Goal: Task Accomplishment & Management: Manage account settings

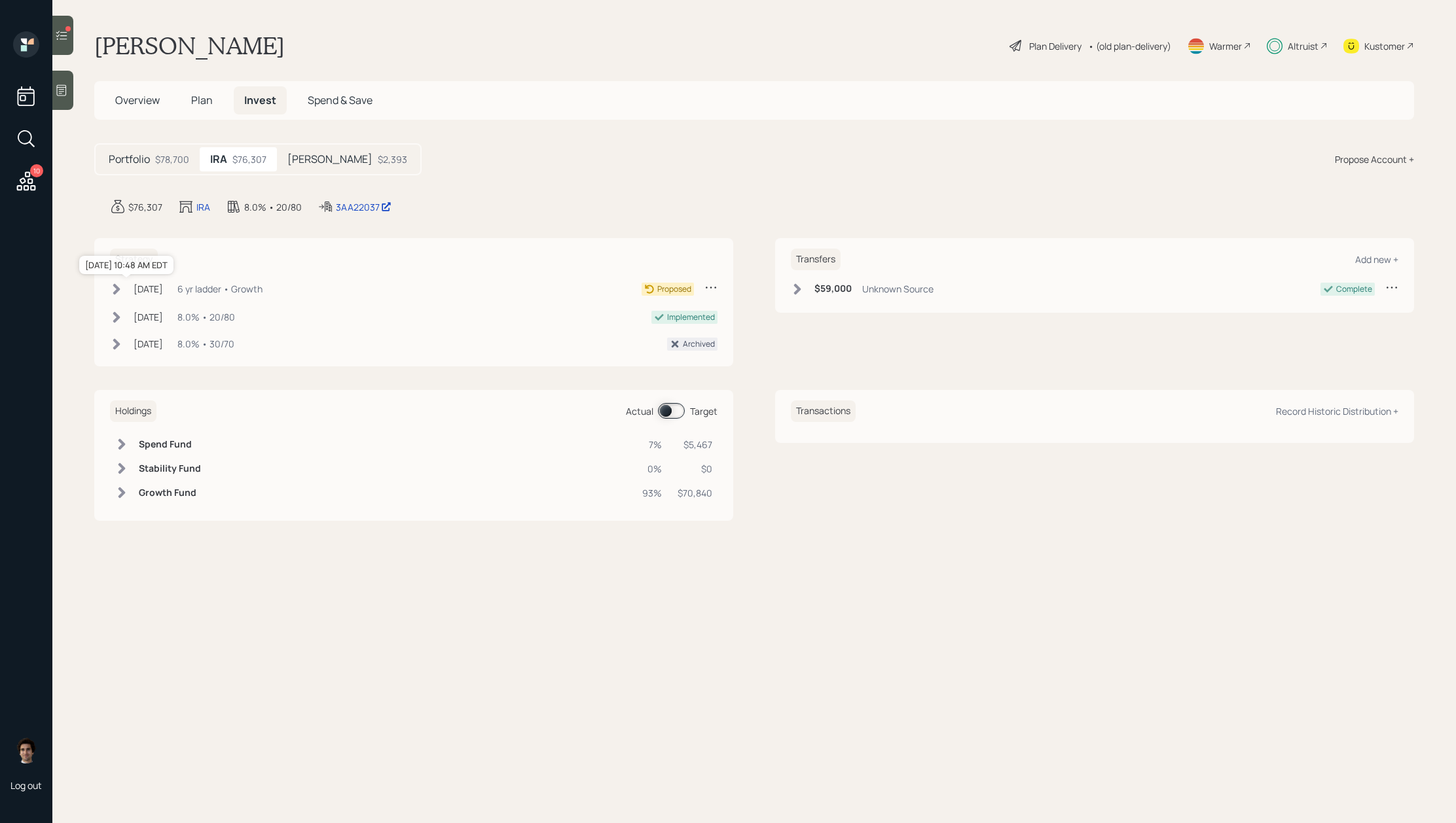
click at [163, 287] on div "[DATE]" at bounding box center [148, 289] width 29 height 14
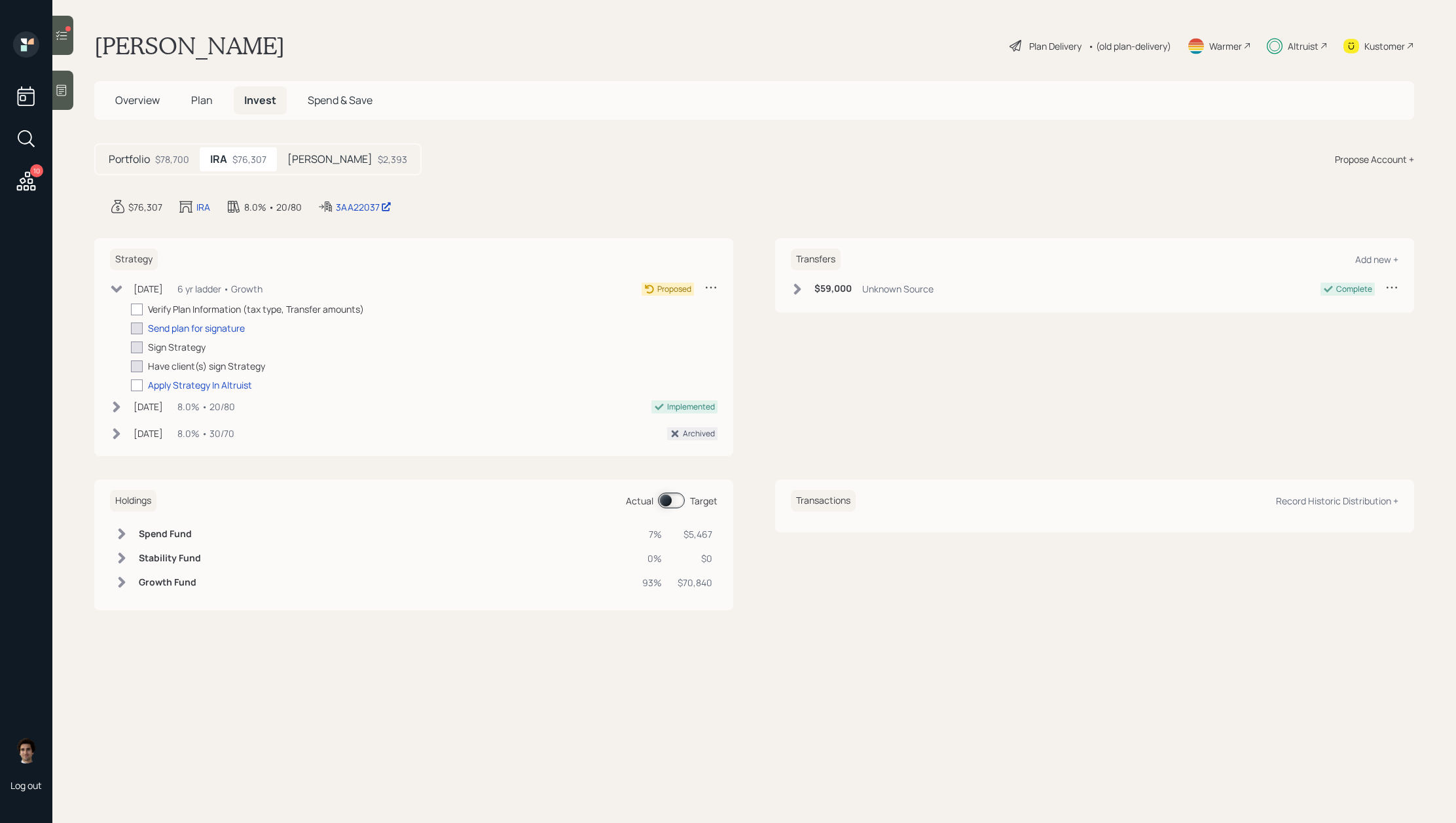
click at [715, 286] on icon at bounding box center [710, 287] width 13 height 13
click at [691, 324] on div "Cancel Strategy" at bounding box center [671, 325] width 94 height 12
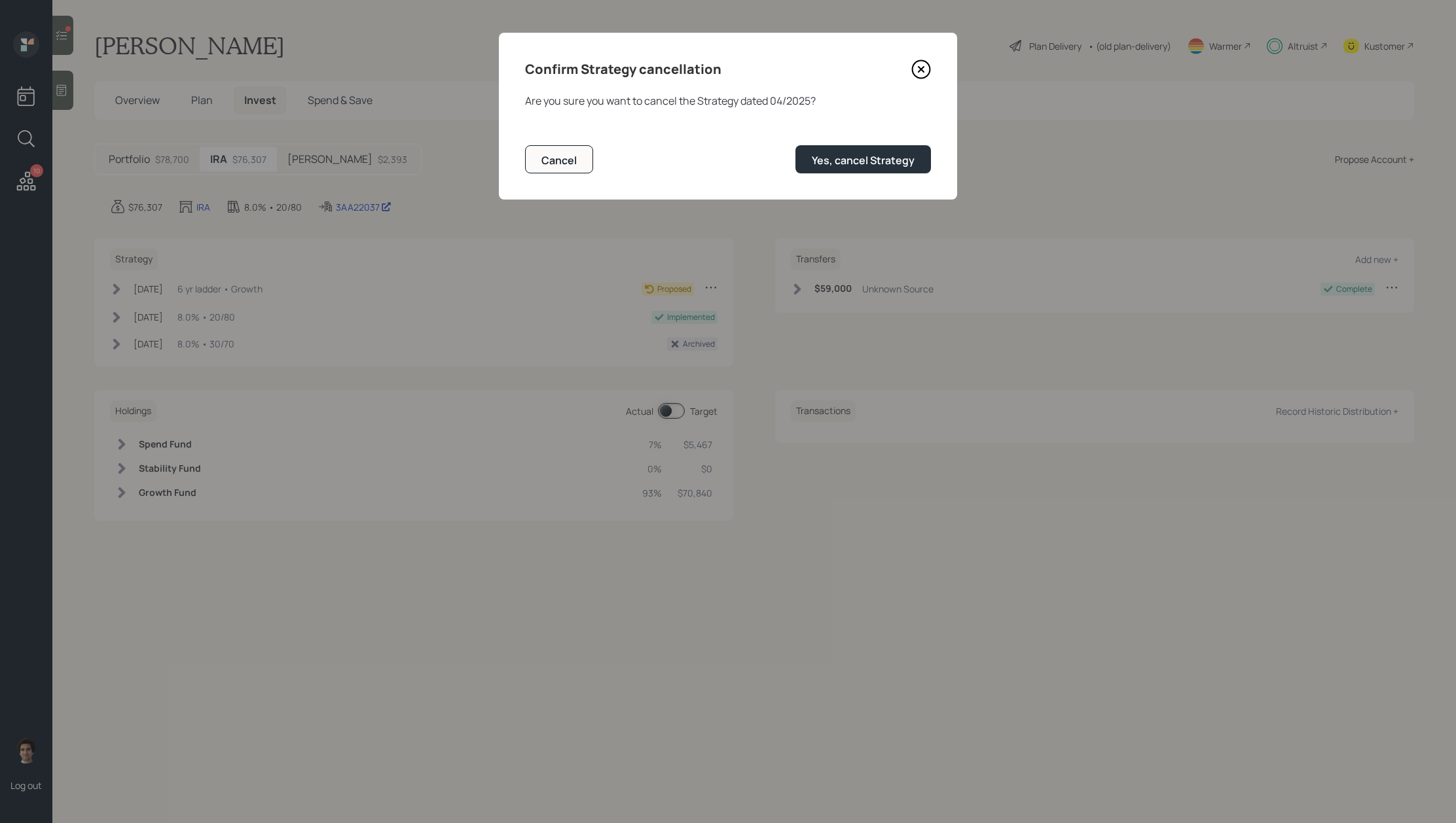
click at [874, 173] on div "Confirm Strategy cancellation Are you sure you want to cancel the Strategy date…" at bounding box center [728, 116] width 458 height 167
click at [874, 159] on div "Yes, cancel Strategy" at bounding box center [863, 160] width 103 height 15
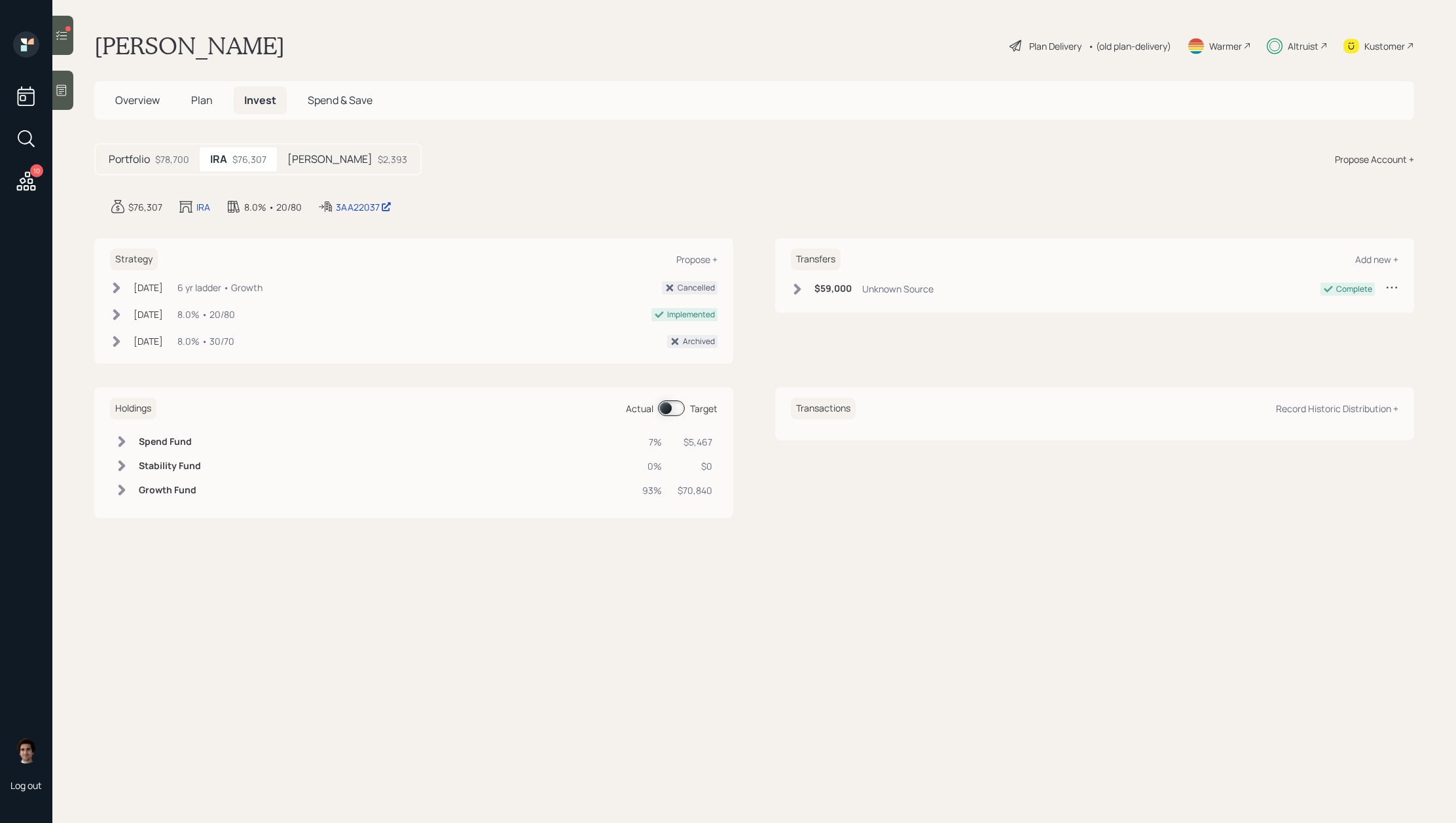
click at [70, 49] on div at bounding box center [63, 35] width 21 height 39
click at [64, 39] on icon at bounding box center [62, 36] width 11 height 9
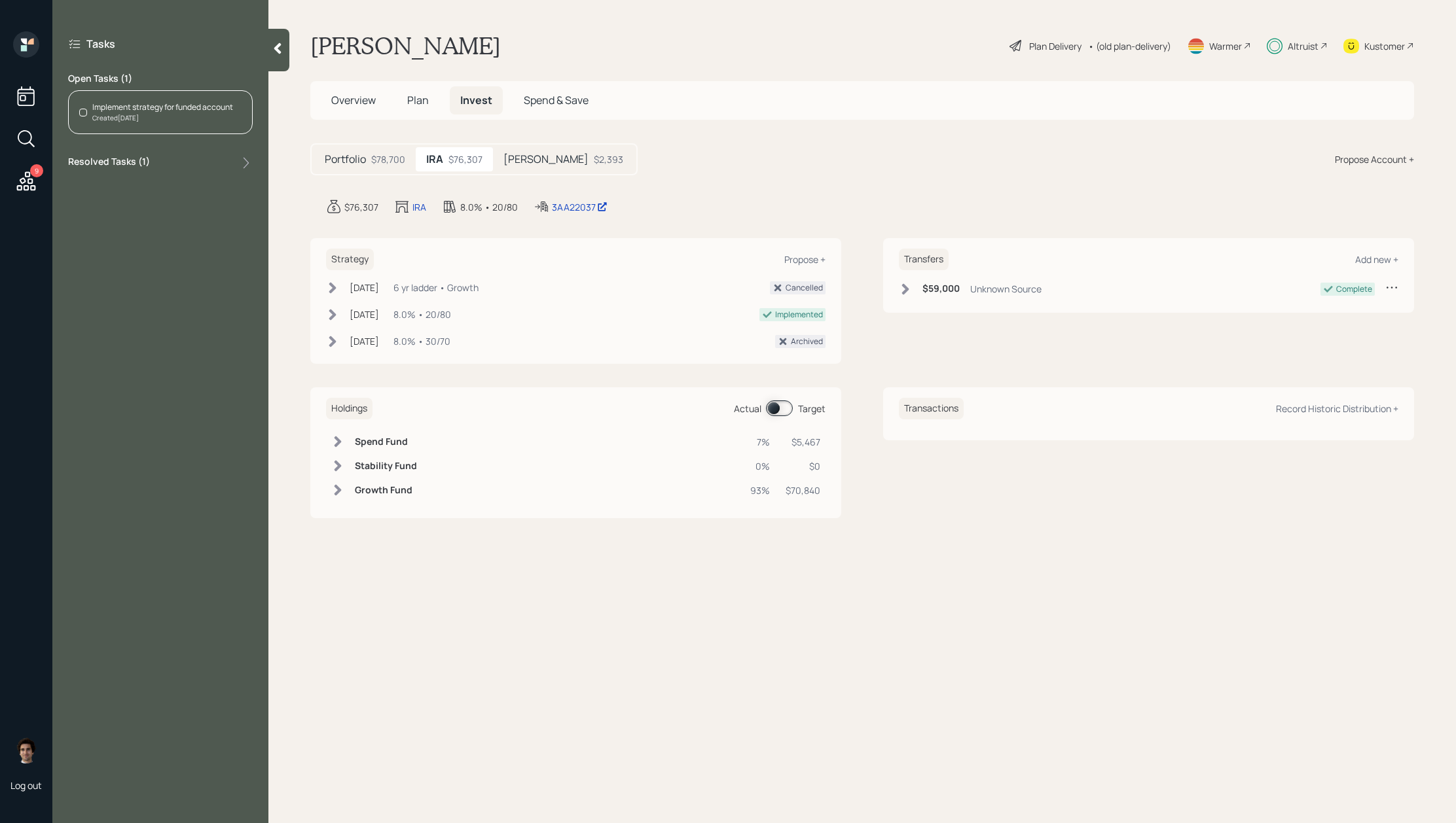
click at [181, 114] on div "Created Aug 8, 2025" at bounding box center [163, 118] width 141 height 10
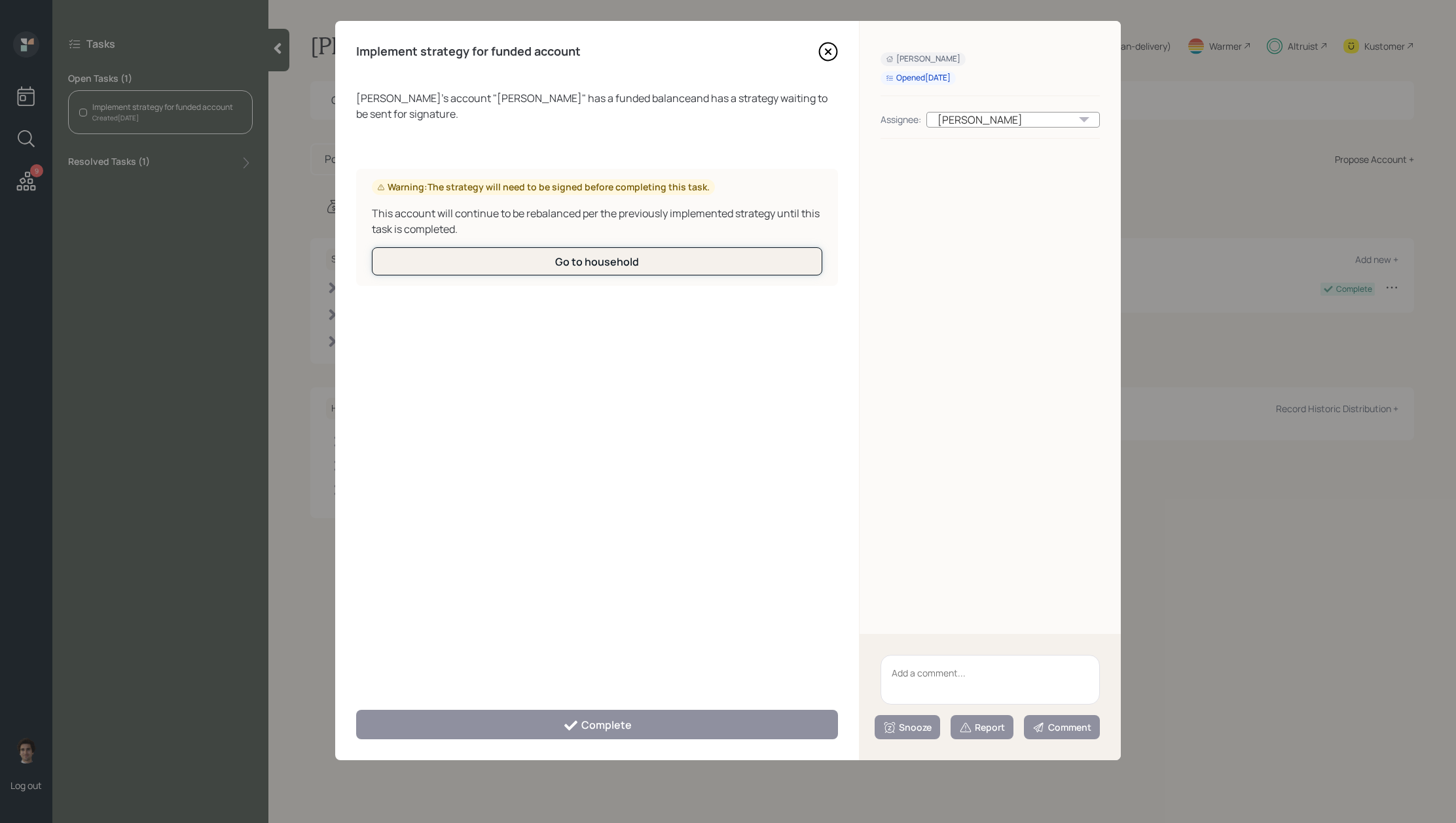
click at [579, 259] on div "Go to household" at bounding box center [597, 262] width 84 height 15
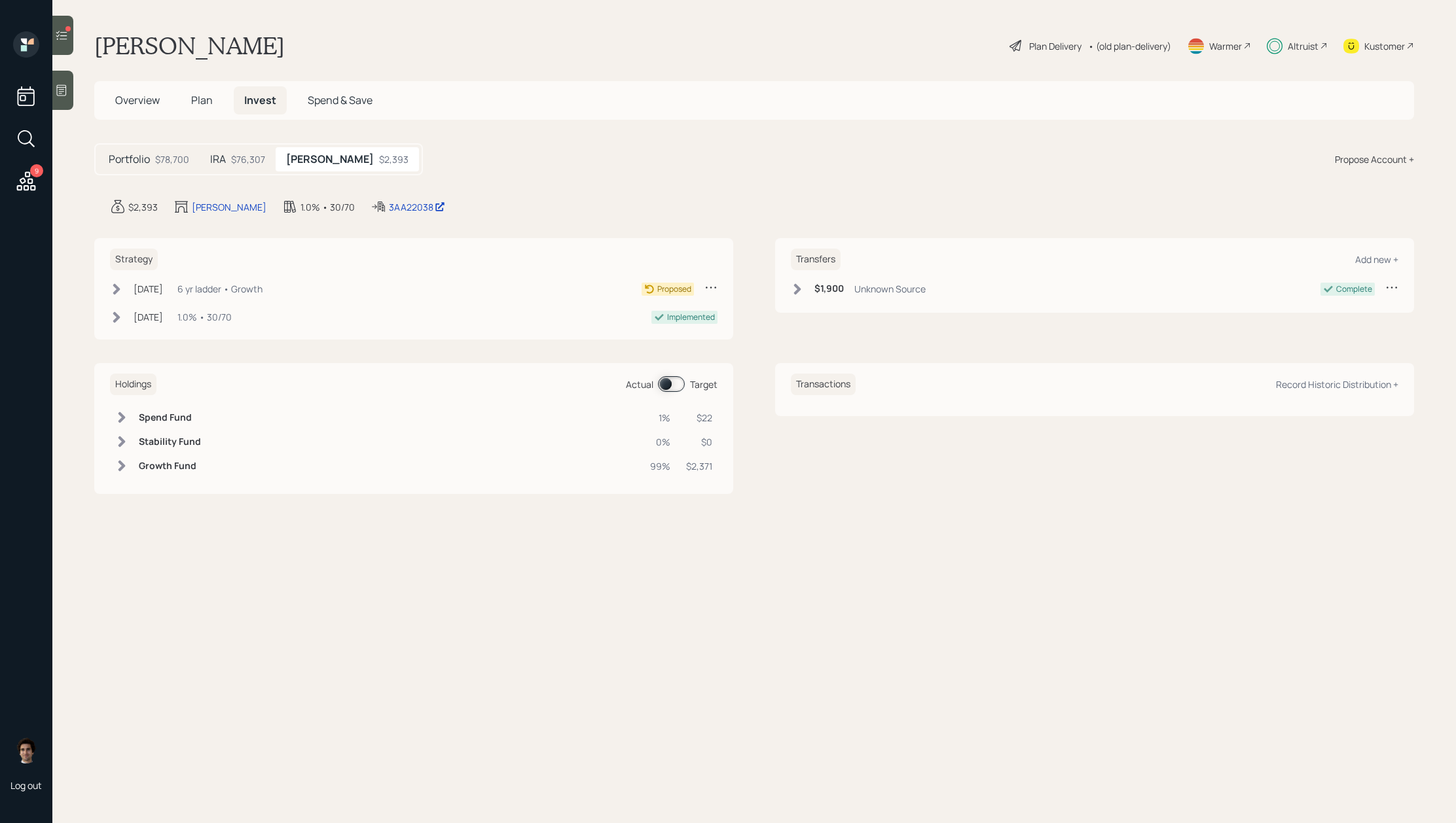
click at [698, 290] on div "Proposed" at bounding box center [679, 289] width 76 height 16
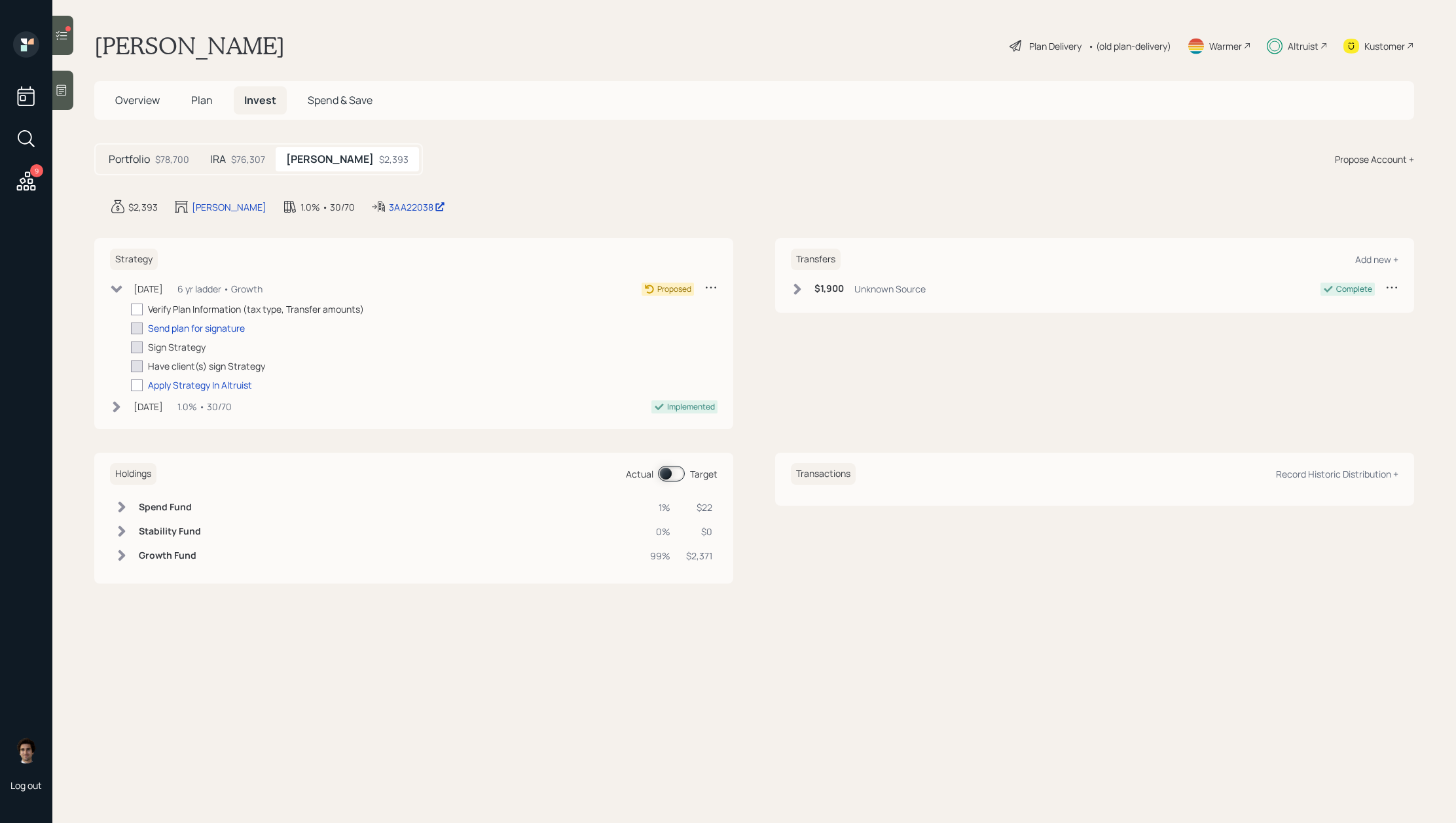
click at [709, 273] on div "Strategy Apr 10, 2025 Thursday, April 10, 2025 10:48 AM EDT 6 yr ladder • Growt…" at bounding box center [414, 334] width 639 height 191
click at [709, 286] on icon at bounding box center [710, 287] width 13 height 13
click at [666, 327] on div "Cancel Strategy" at bounding box center [671, 325] width 94 height 12
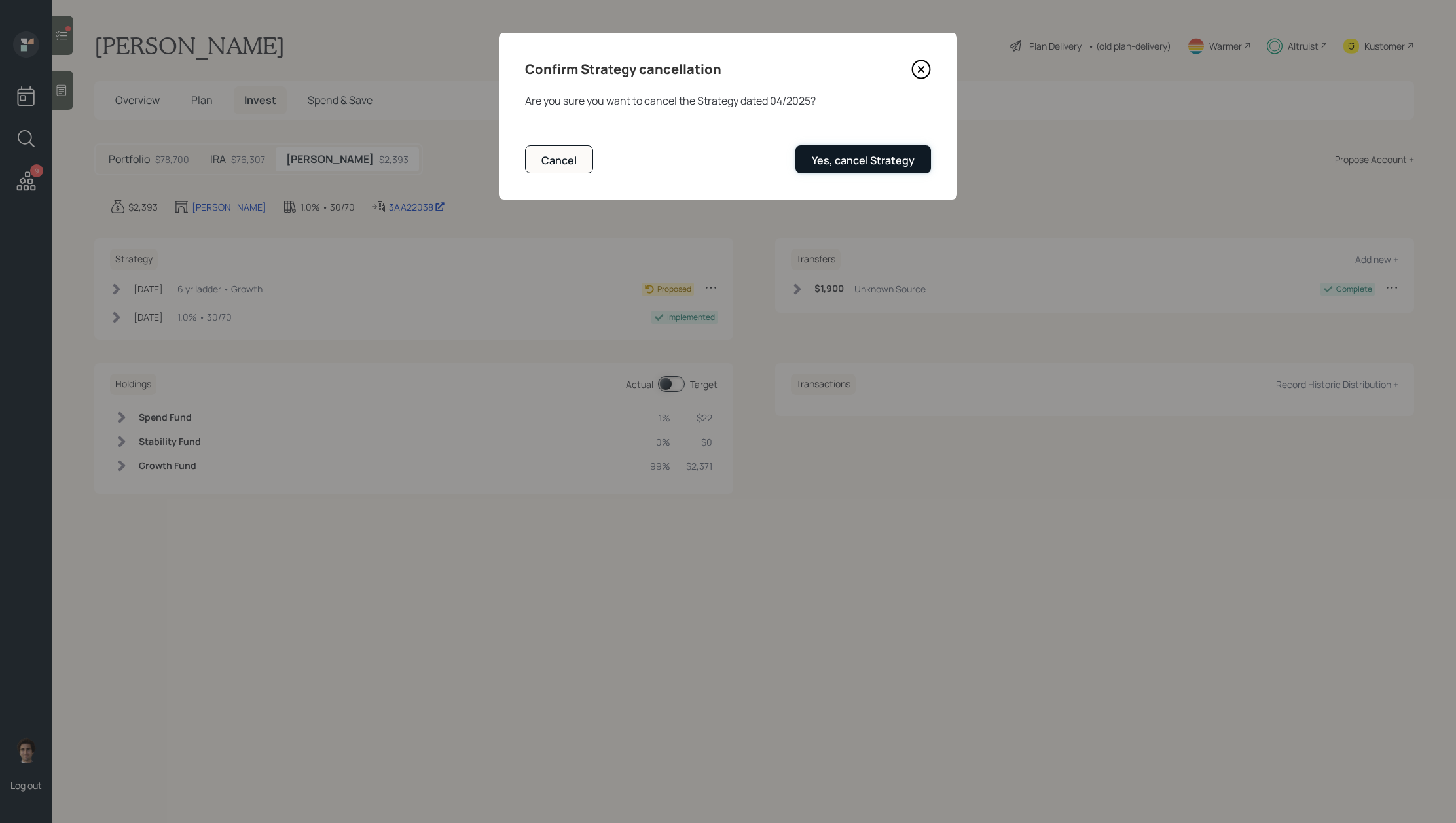
click at [822, 163] on div "Yes, cancel Strategy" at bounding box center [863, 160] width 103 height 15
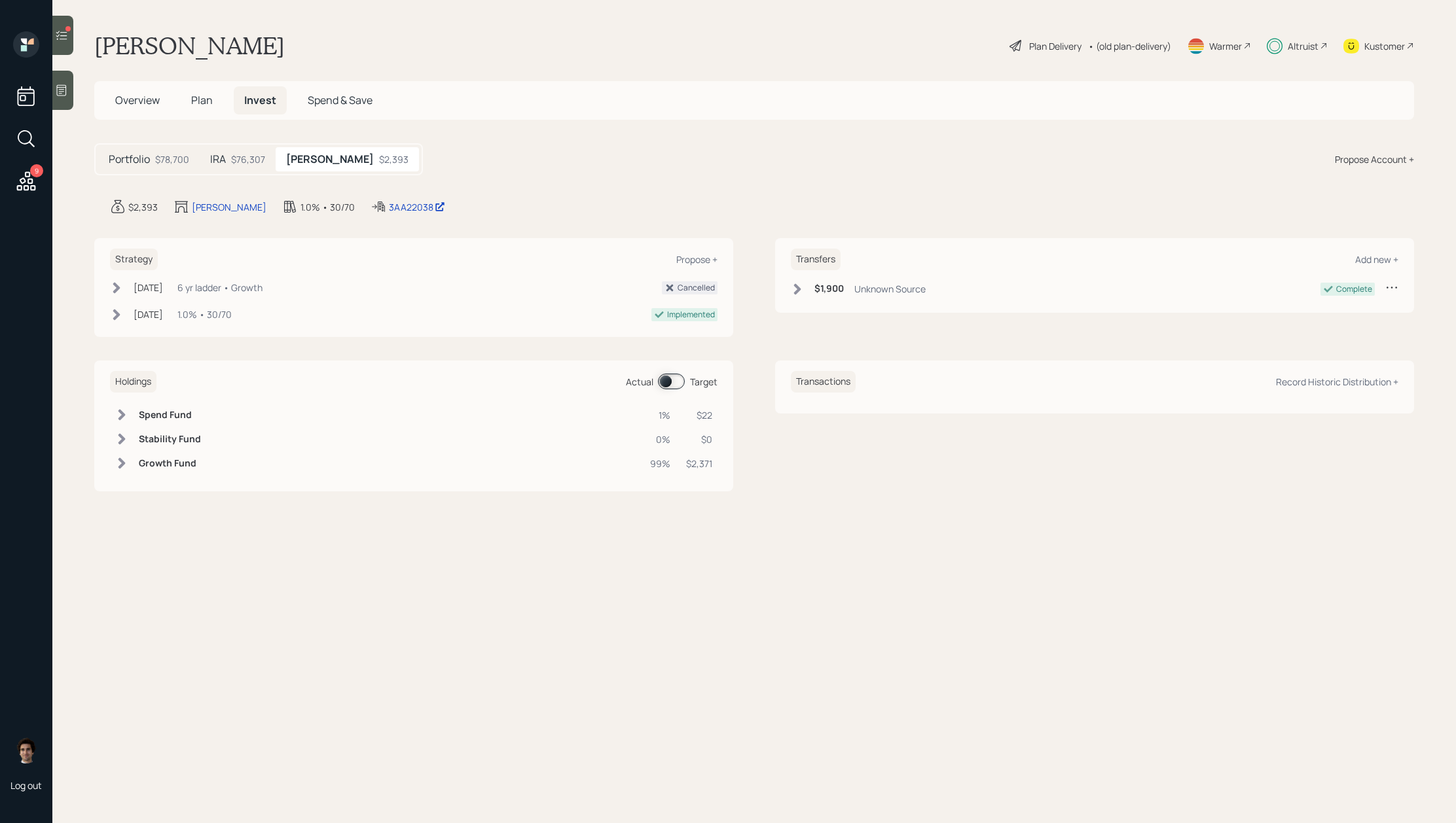
click at [52, 27] on div "9 Log out" at bounding box center [26, 411] width 53 height 823
click at [64, 29] on icon at bounding box center [61, 35] width 13 height 13
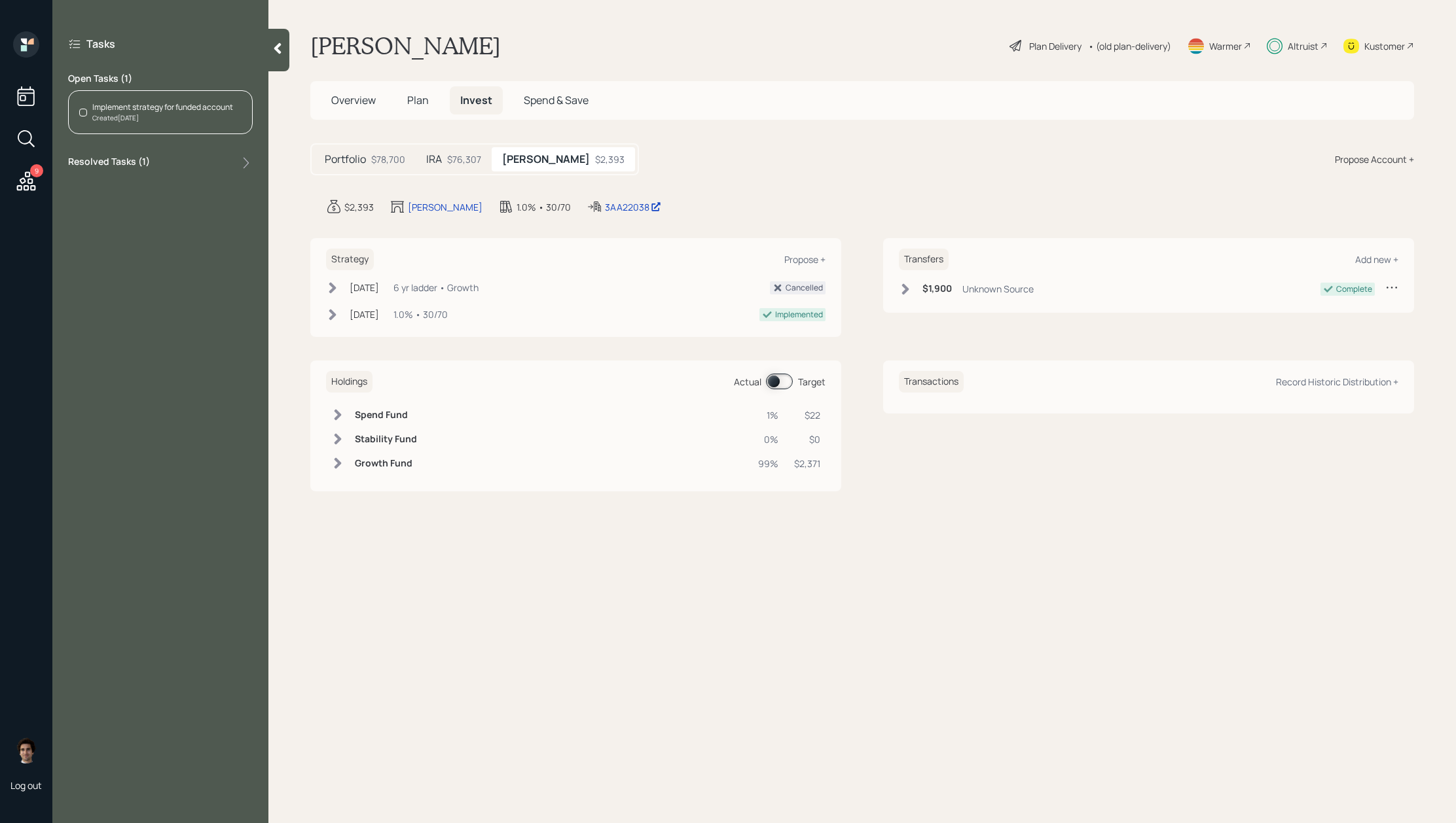
click at [201, 119] on div "Created Aug 8, 2025" at bounding box center [163, 118] width 141 height 10
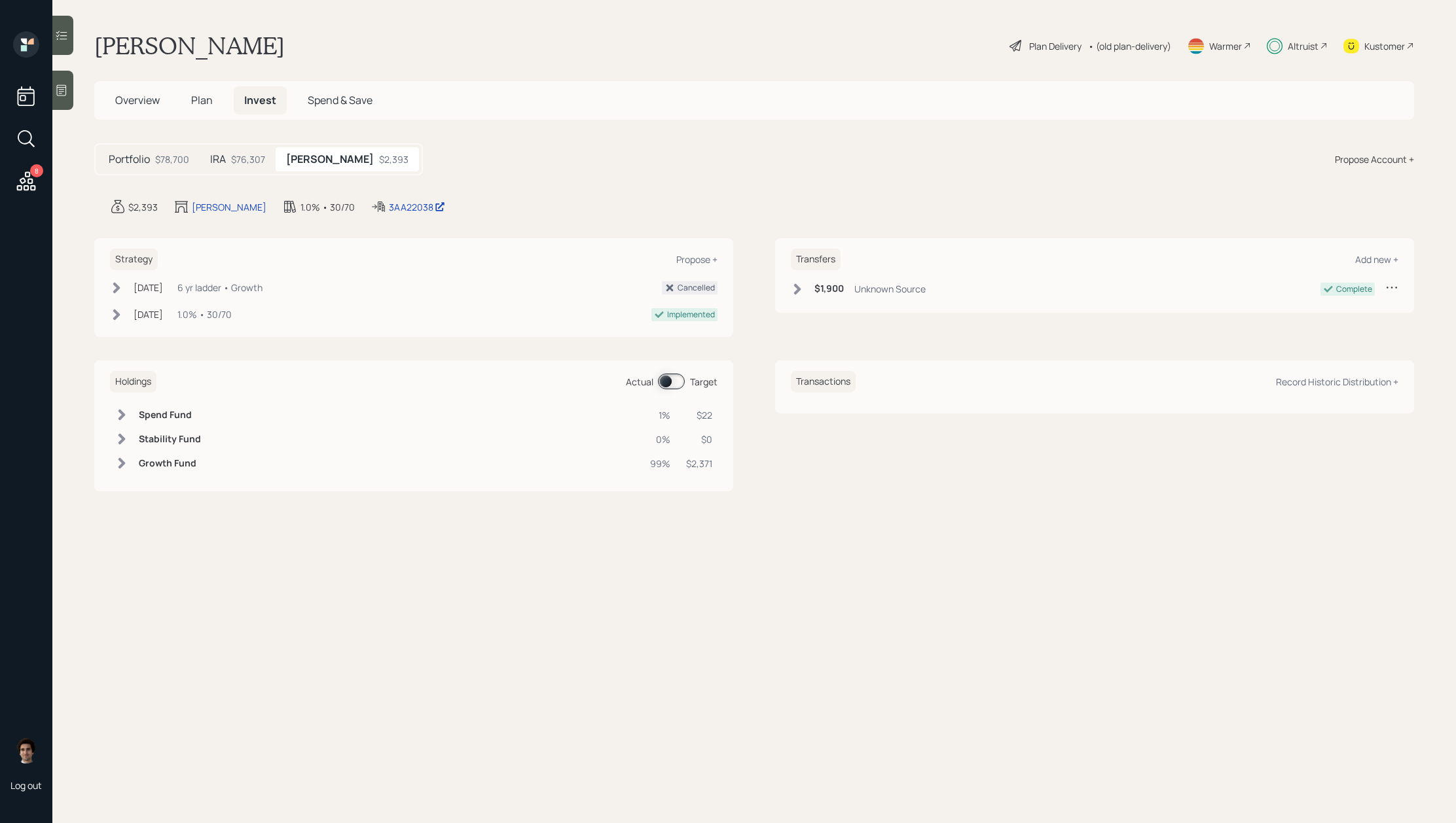
click at [58, 52] on div at bounding box center [63, 35] width 21 height 39
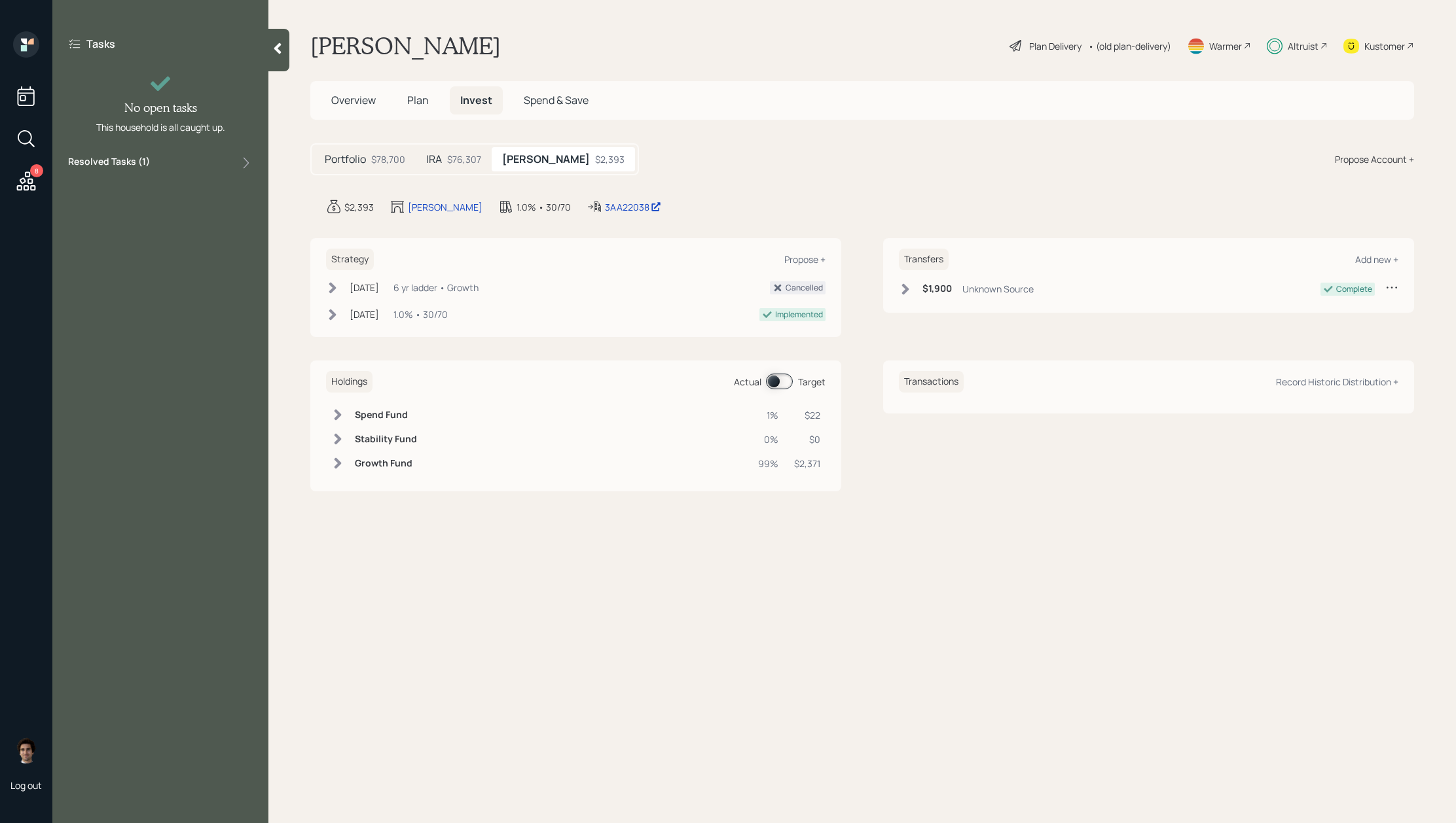
click at [274, 39] on div at bounding box center [279, 50] width 21 height 43
